Goal: Information Seeking & Learning: Check status

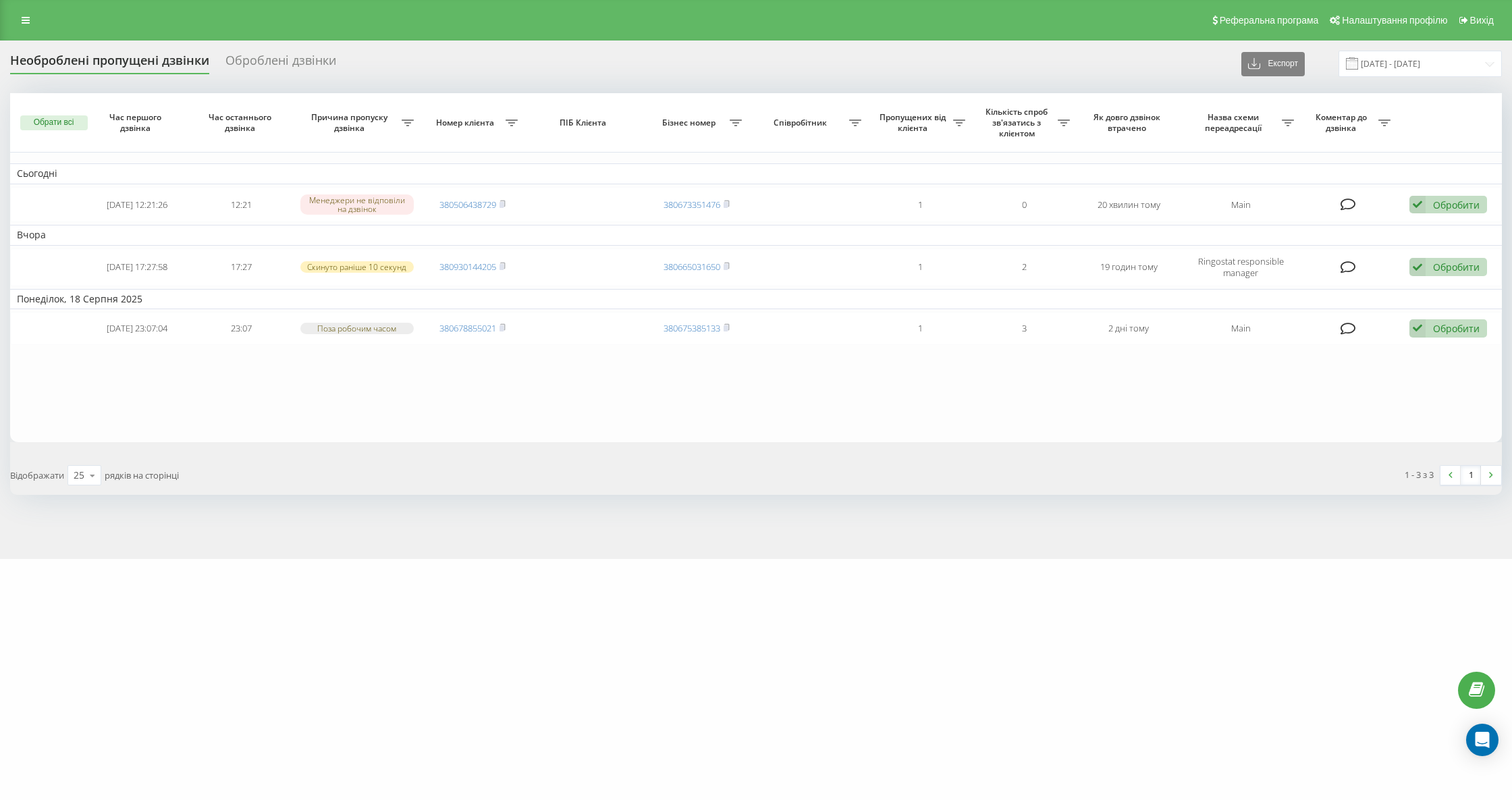
drag, startPoint x: 184, startPoint y: 534, endPoint x: 198, endPoint y: 472, distance: 63.6
click at [184, 534] on div "Необроблені пропущені дзвінки Оброблені дзвінки Експорт .csv .xlsx 20.07.2025 -…" at bounding box center [756, 299] width 1512 height 519
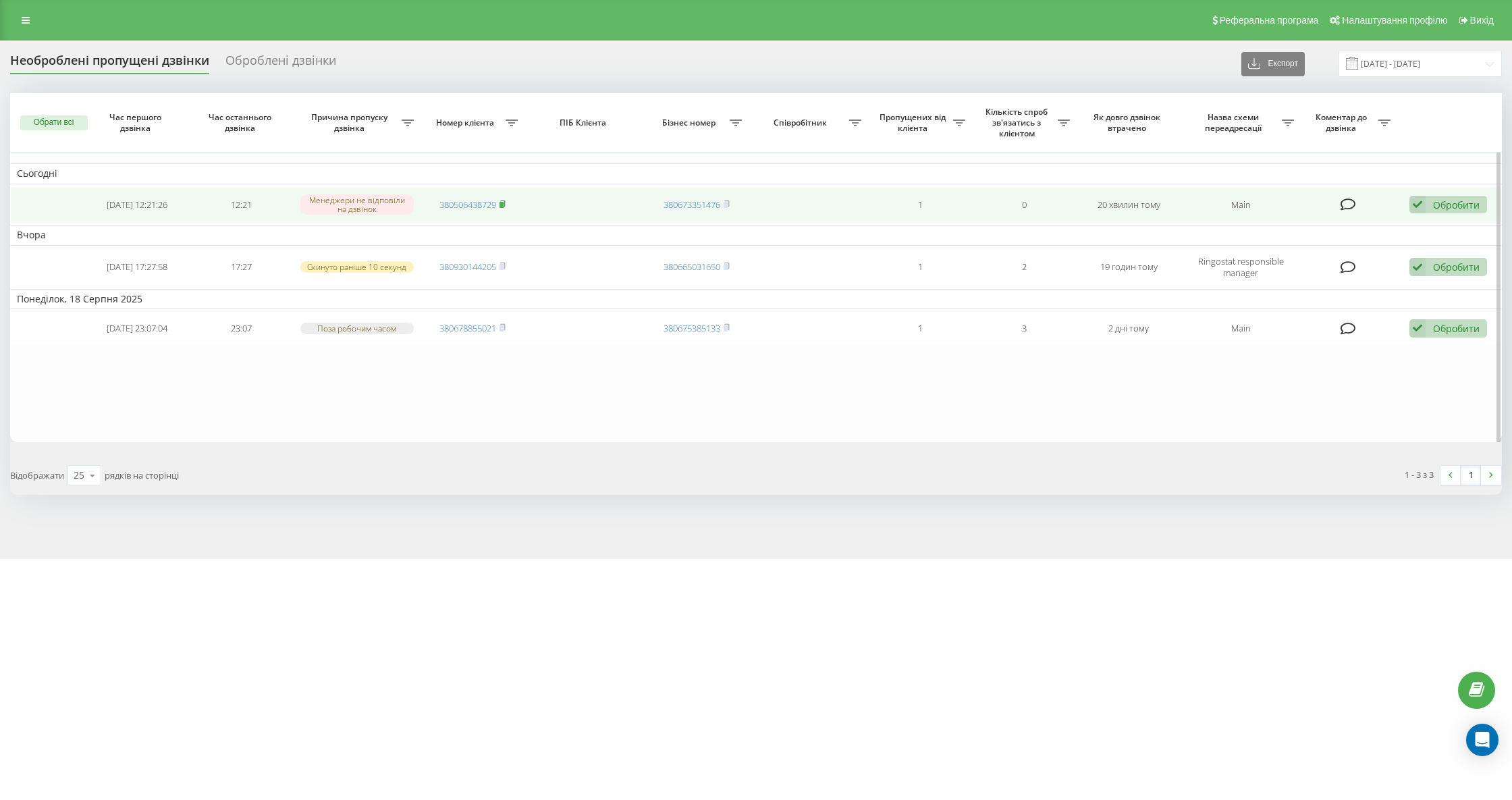
click at [502, 205] on icon at bounding box center [502, 204] width 6 height 8
click at [506, 204] on icon at bounding box center [503, 203] width 5 height 6
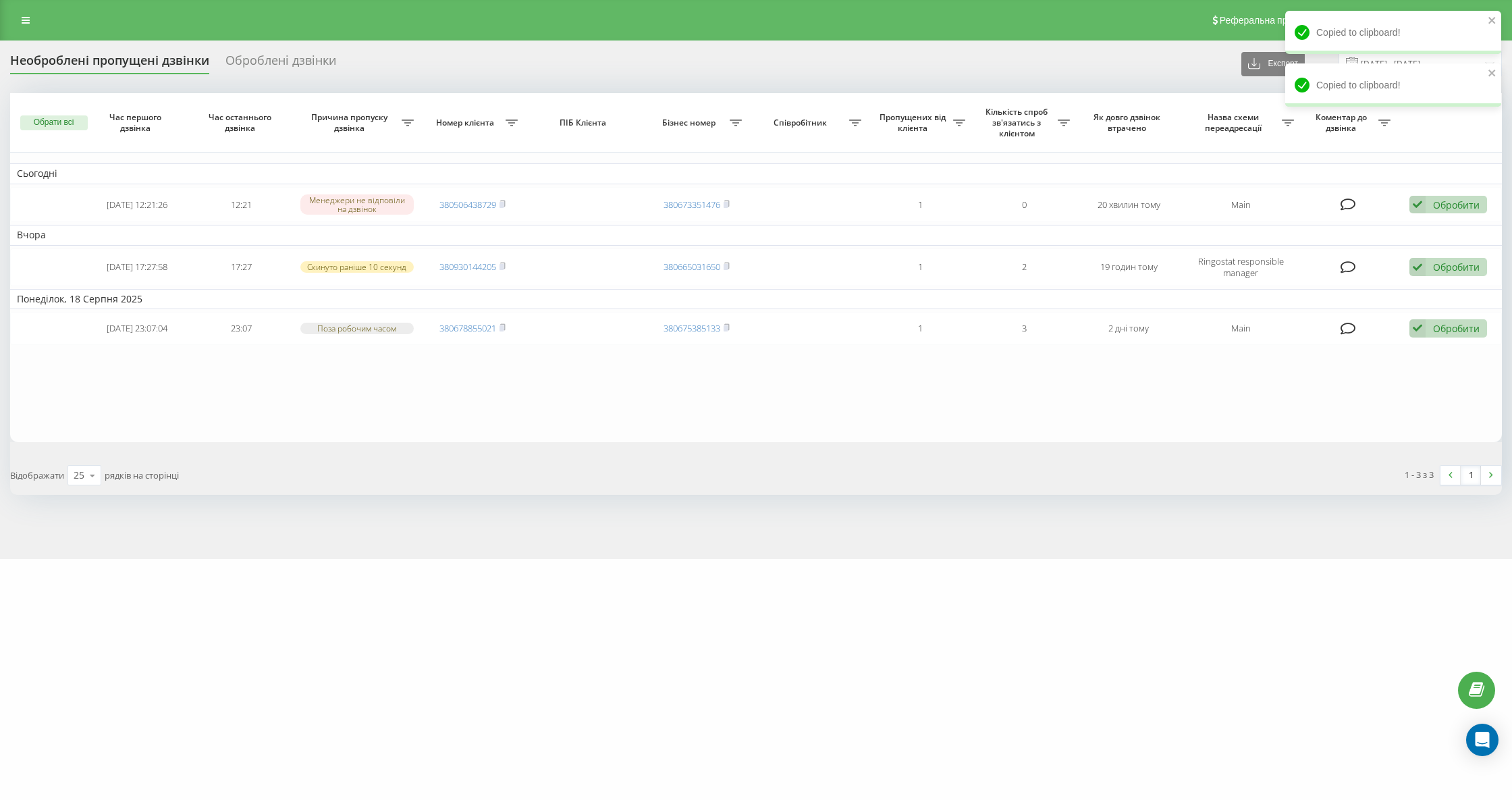
click at [185, 58] on div "Необроблені пропущені дзвінки" at bounding box center [110, 64] width 199 height 21
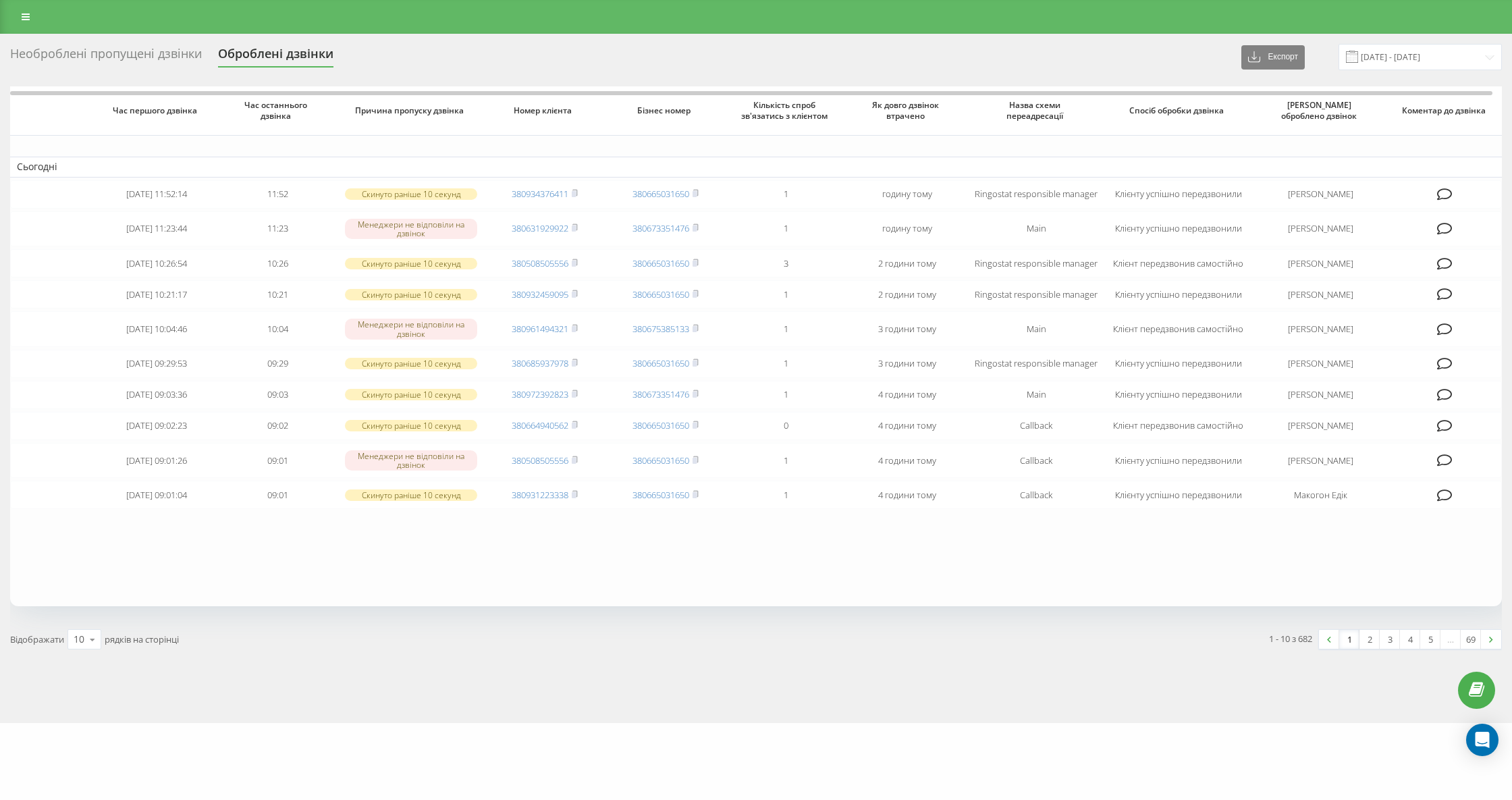
click at [152, 64] on div "Необроблені пропущені дзвінки" at bounding box center [105, 57] width 192 height 21
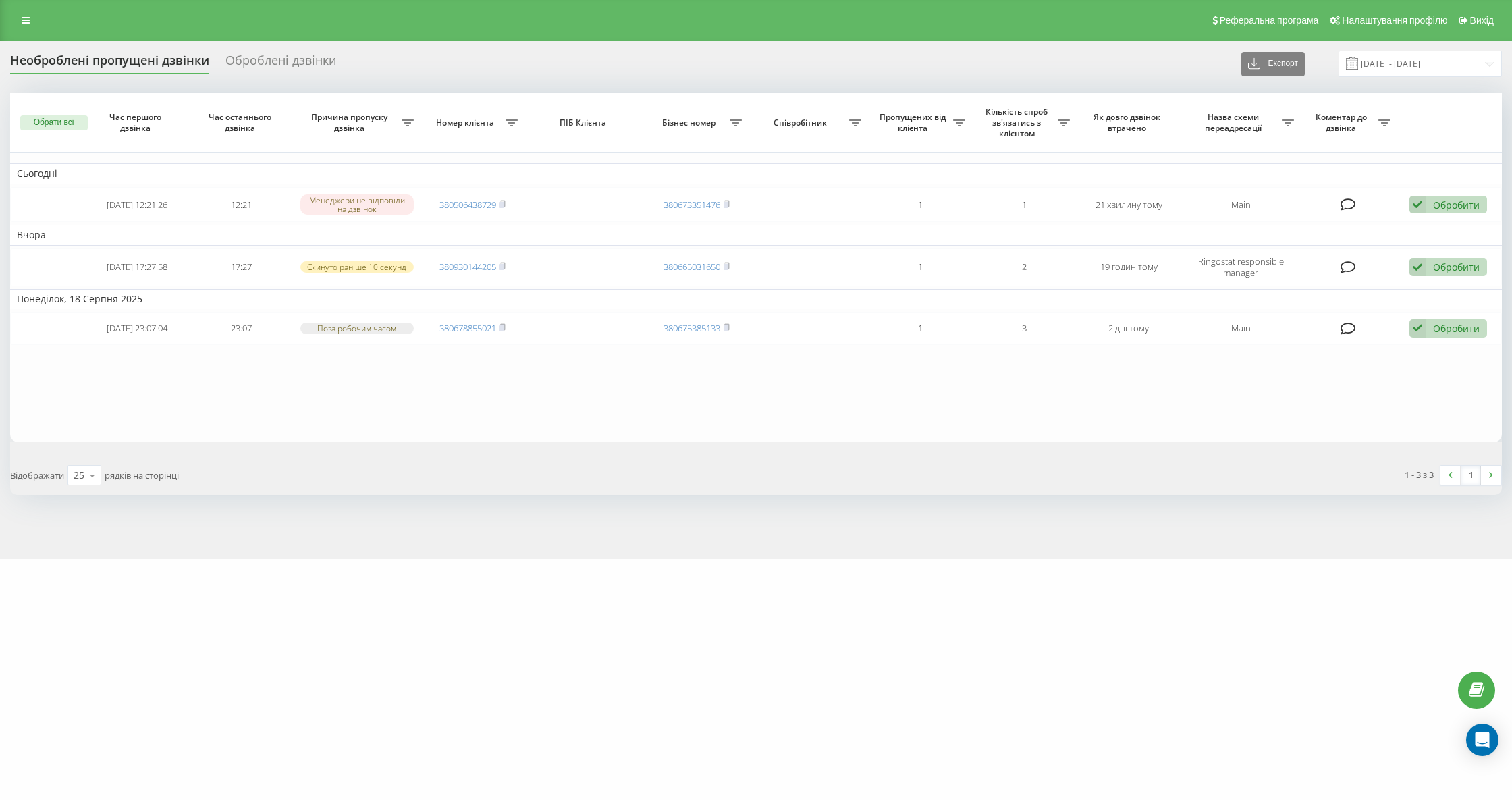
click at [186, 54] on div "Необроблені пропущені дзвінки" at bounding box center [110, 64] width 199 height 21
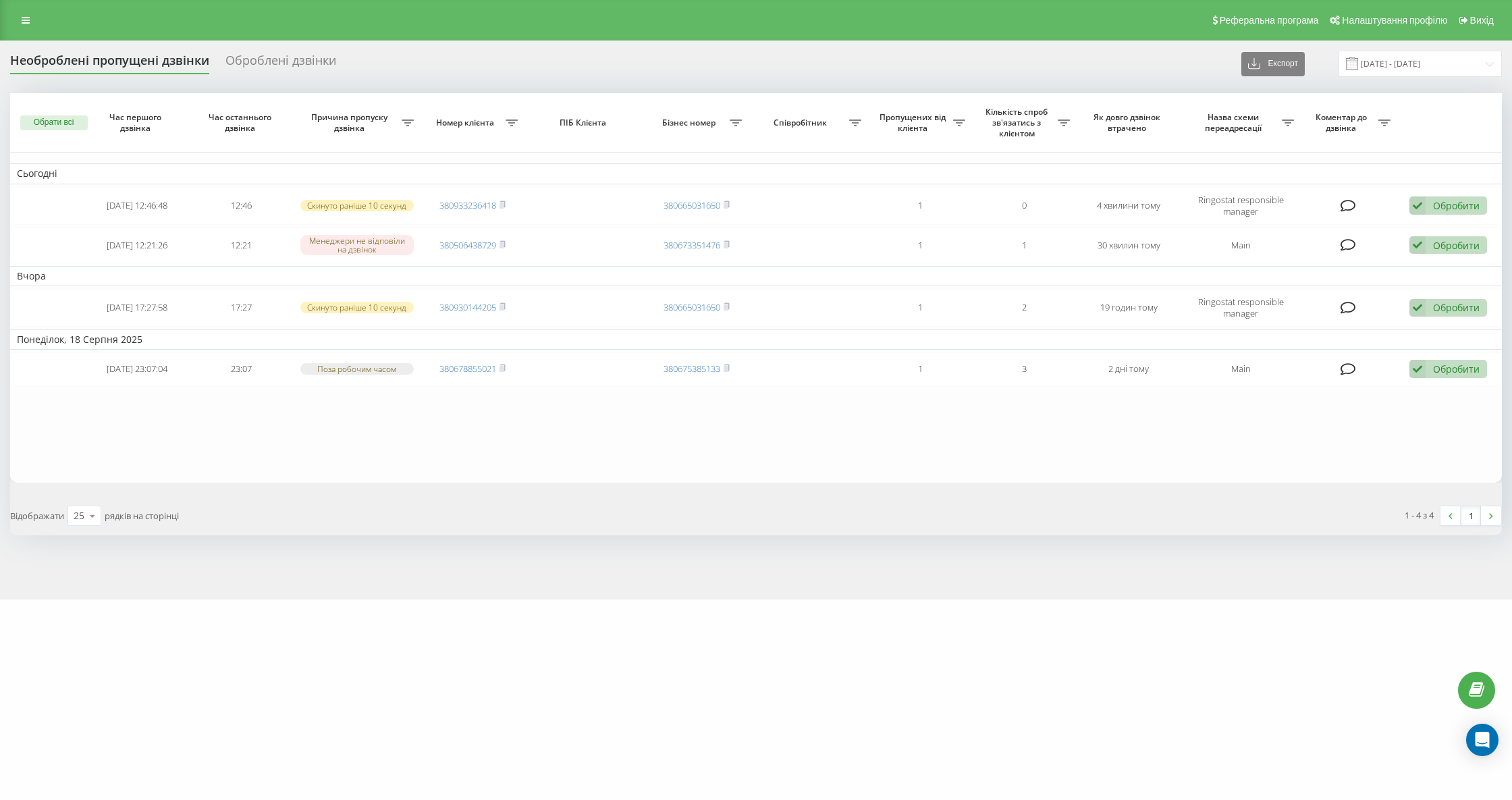
click at [131, 64] on div "Необроблені пропущені дзвінки" at bounding box center [110, 64] width 199 height 21
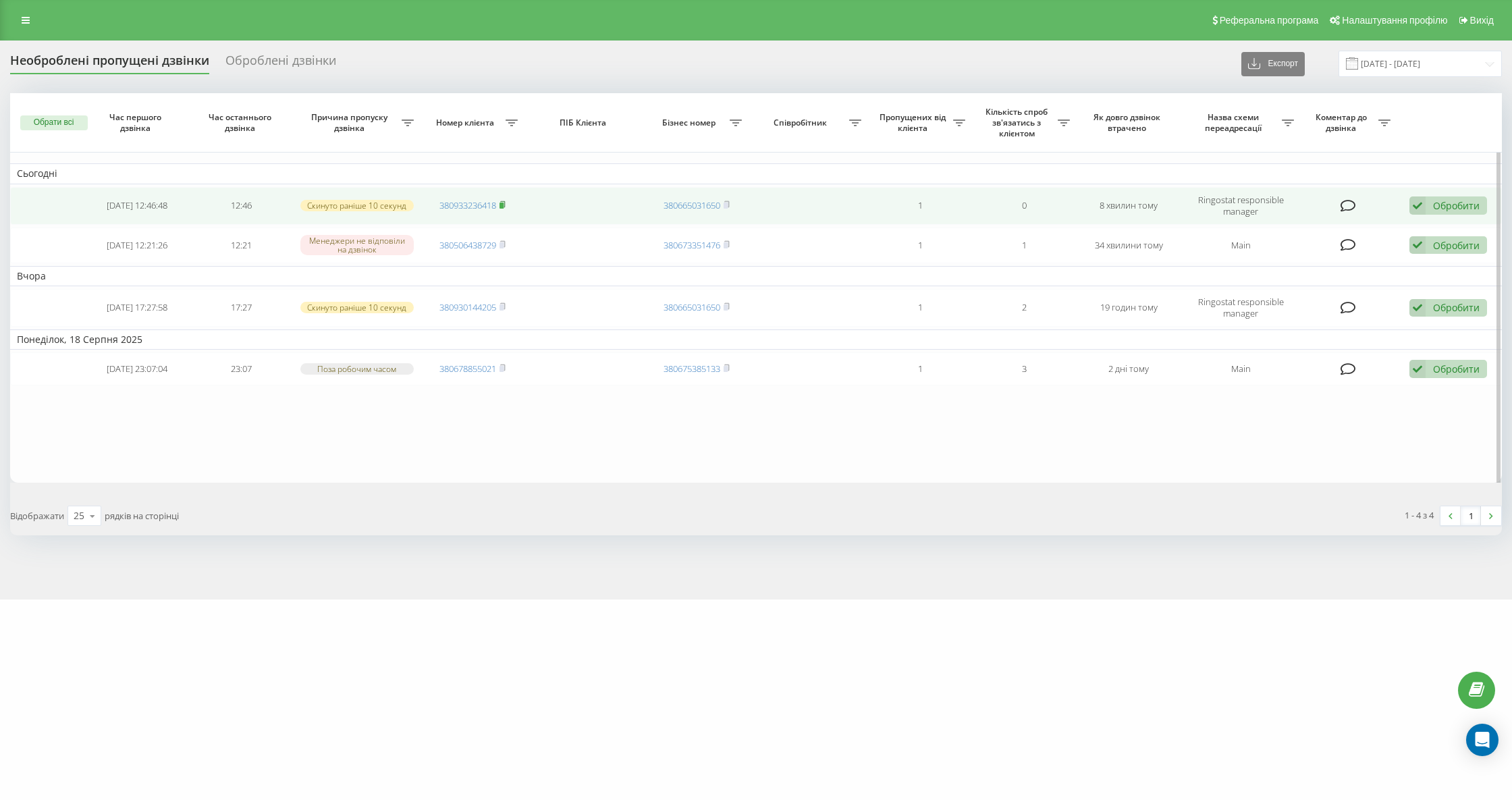
click at [506, 200] on icon at bounding box center [502, 204] width 6 height 8
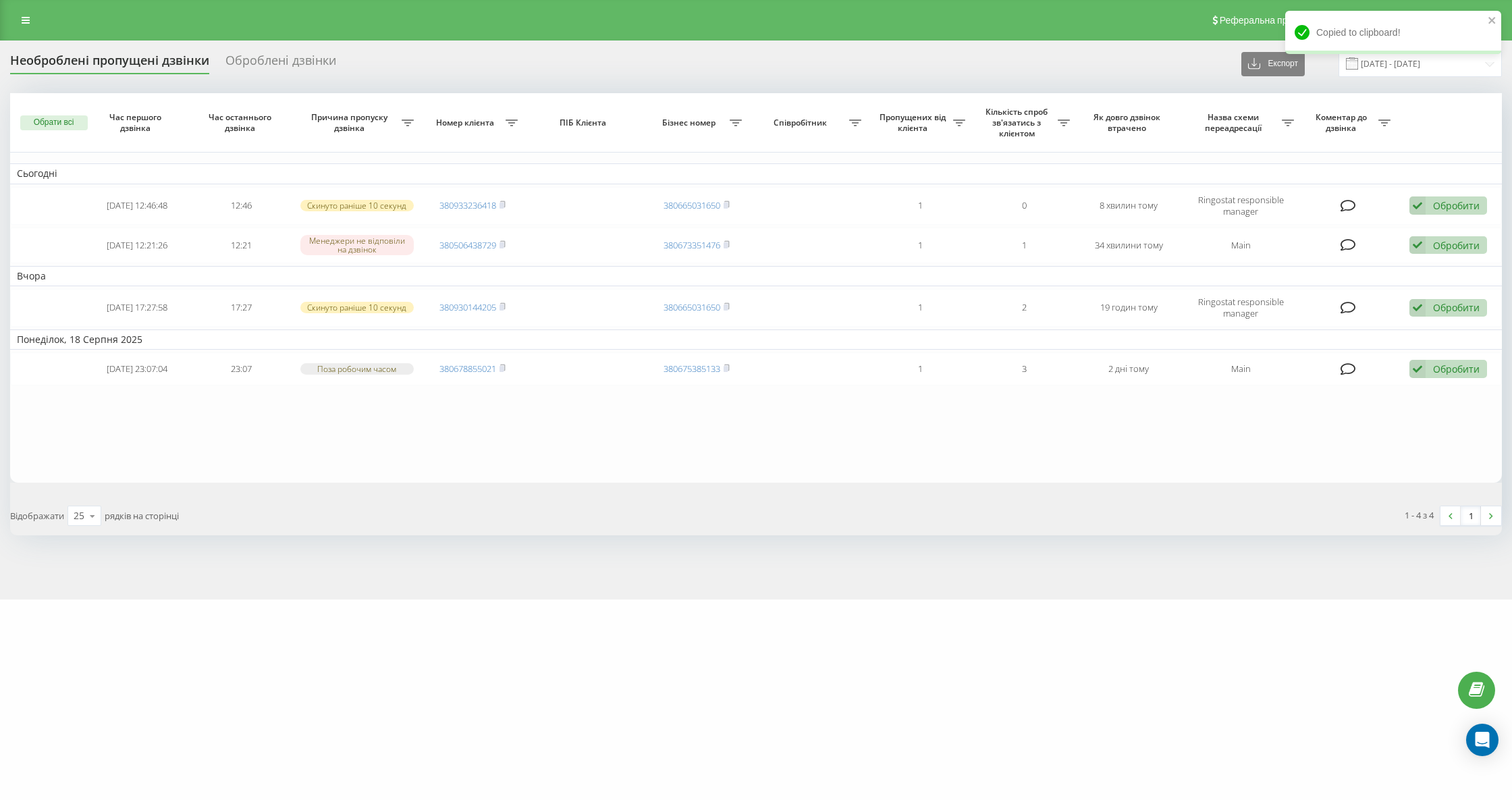
click at [700, 546] on div "Необроблені пропущені дзвінки Оброблені дзвінки Експорт .csv .xlsx 20.07.2025 -…" at bounding box center [756, 319] width 1512 height 559
click at [113, 60] on div "Необроблені пропущені дзвінки" at bounding box center [110, 64] width 199 height 21
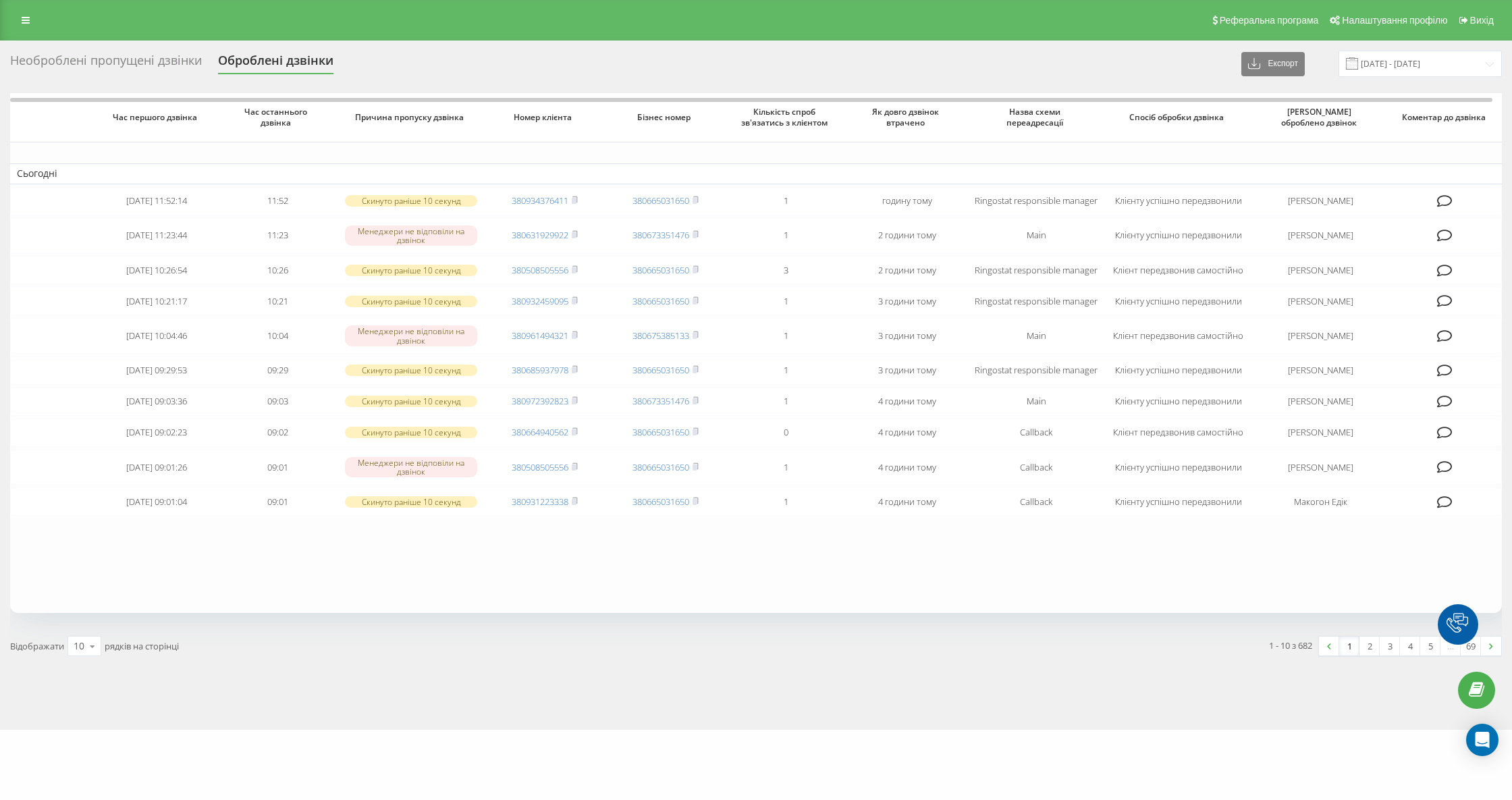
click at [147, 58] on div "Необроблені пропущені дзвінки" at bounding box center [105, 64] width 192 height 21
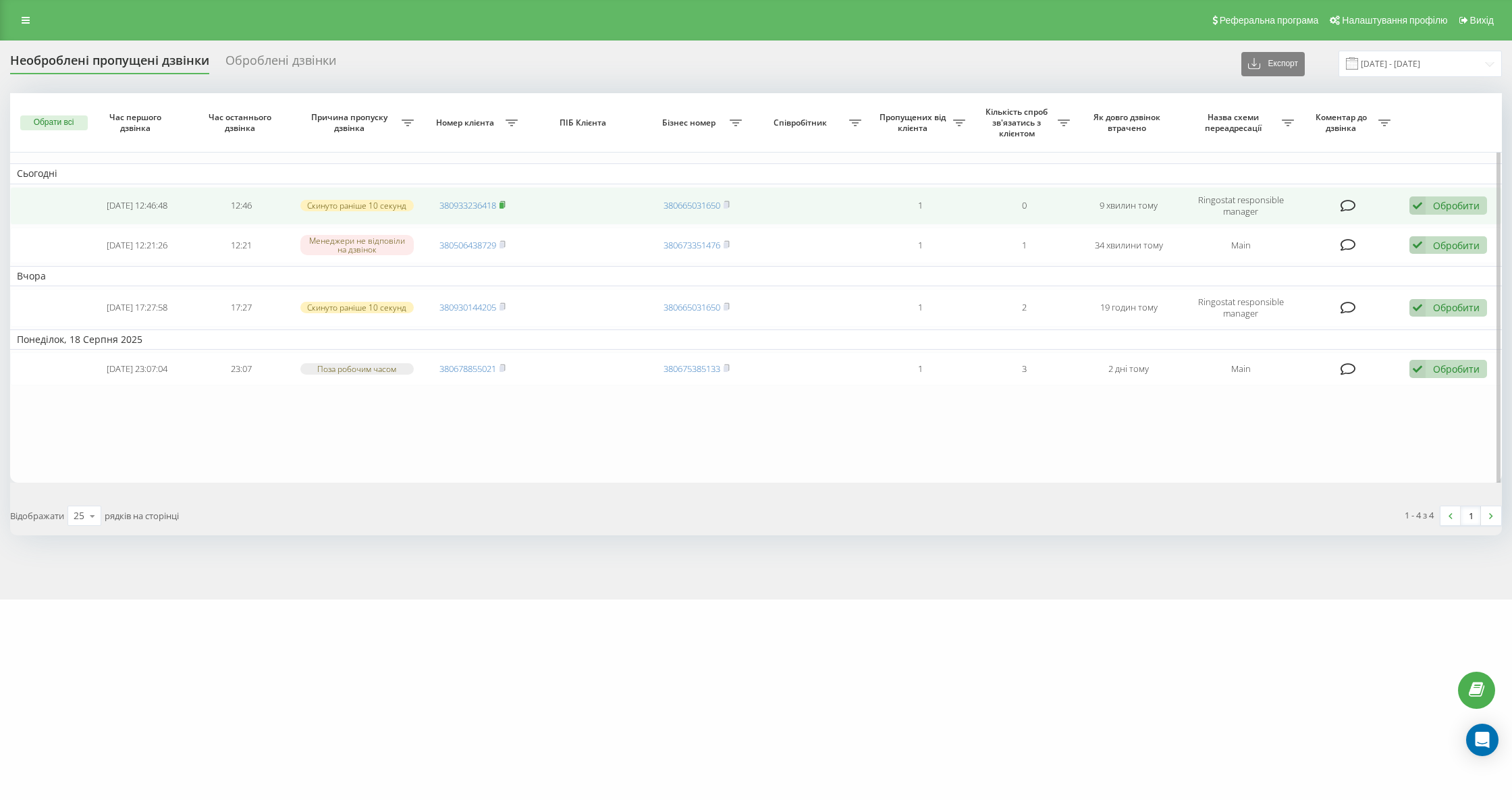
click at [506, 201] on icon at bounding box center [503, 204] width 5 height 6
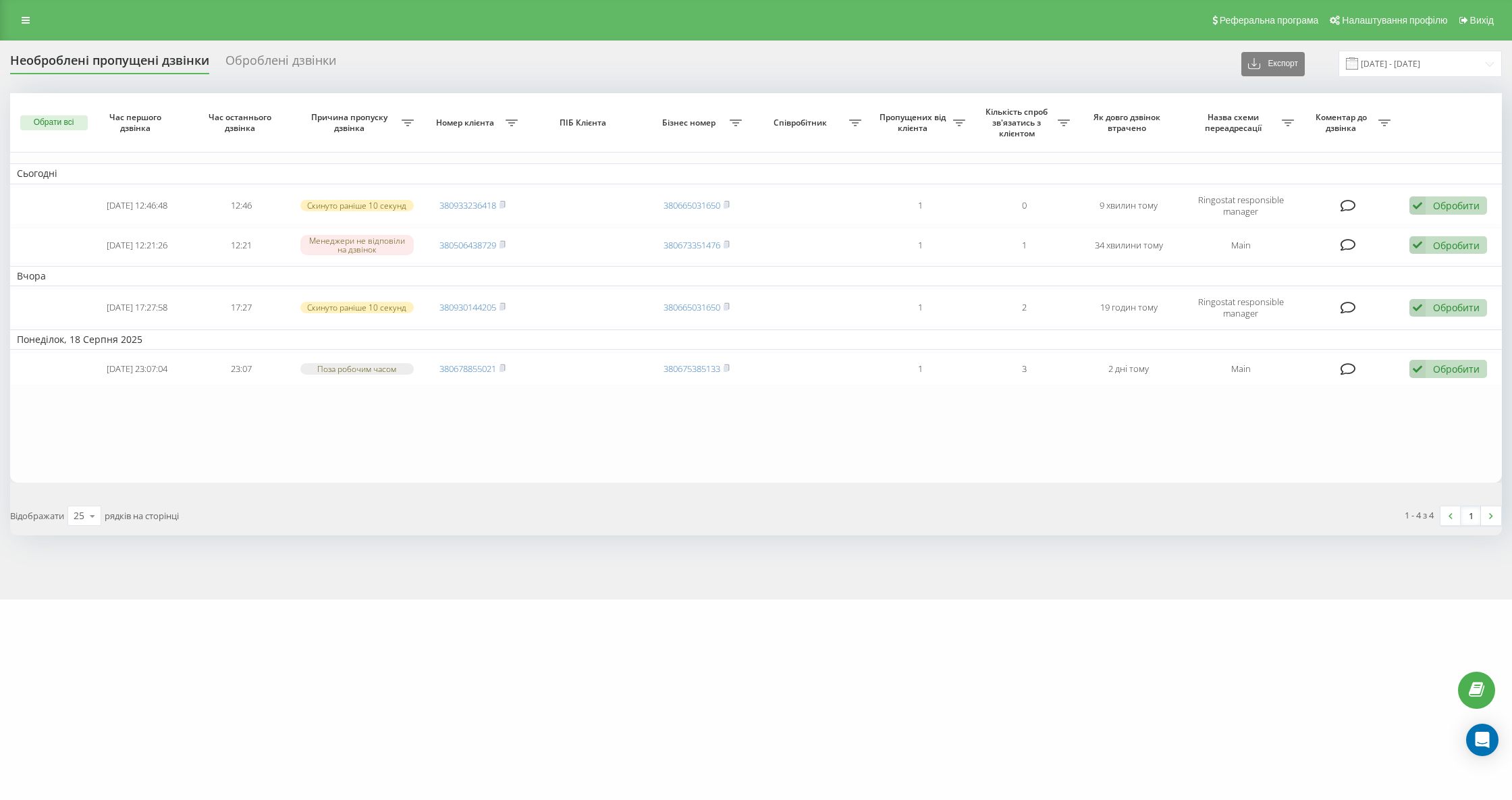
click at [111, 60] on div "Необроблені пропущені дзвінки" at bounding box center [110, 64] width 199 height 21
